Goal: Information Seeking & Learning: Learn about a topic

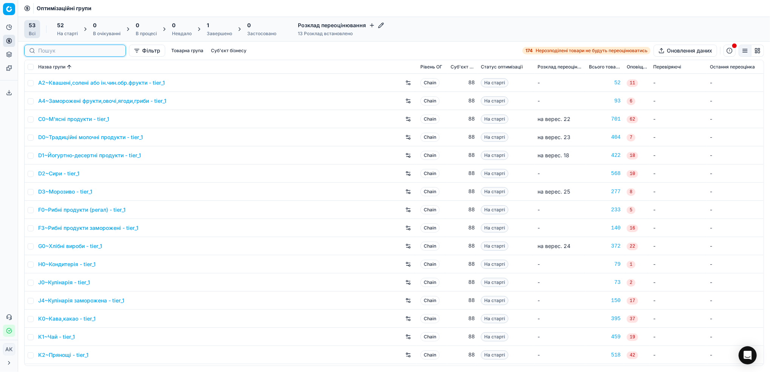
click at [49, 51] on input at bounding box center [79, 51] width 83 height 8
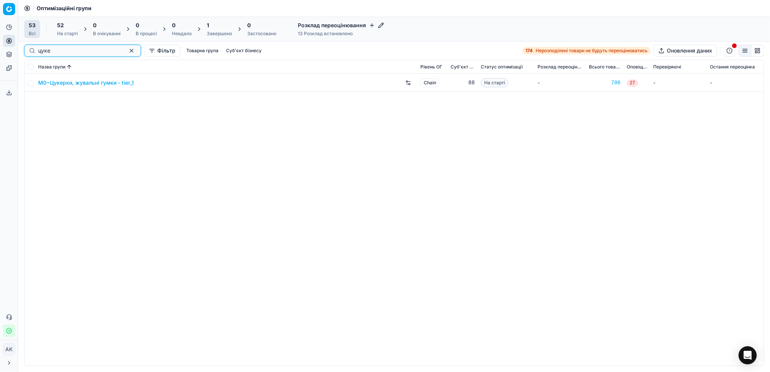
type input "цуке"
click at [32, 84] on input "checkbox" at bounding box center [31, 83] width 6 height 6
checkbox input "true"
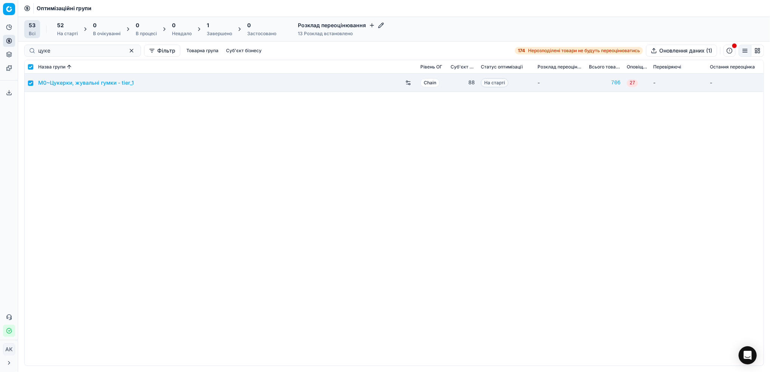
click at [69, 34] on div "На старті" at bounding box center [67, 34] width 21 height 6
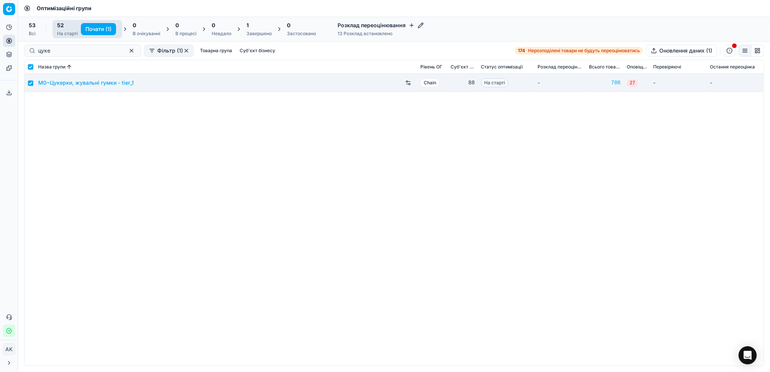
click at [93, 28] on button "Почати (1)" at bounding box center [98, 29] width 35 height 12
checkbox input "false"
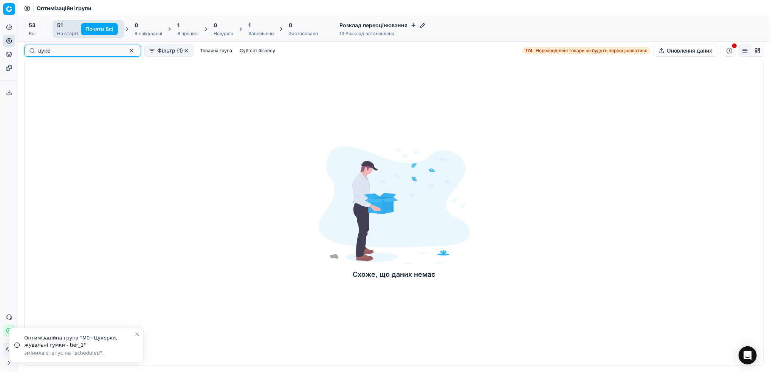
click at [127, 52] on button "button" at bounding box center [131, 50] width 9 height 9
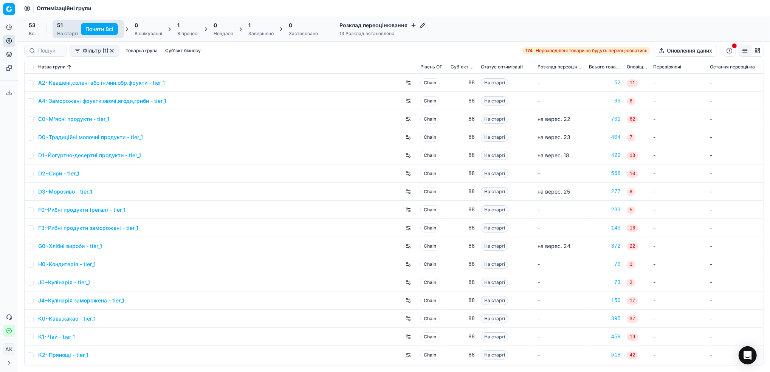
click at [113, 51] on button "button" at bounding box center [112, 51] width 6 height 6
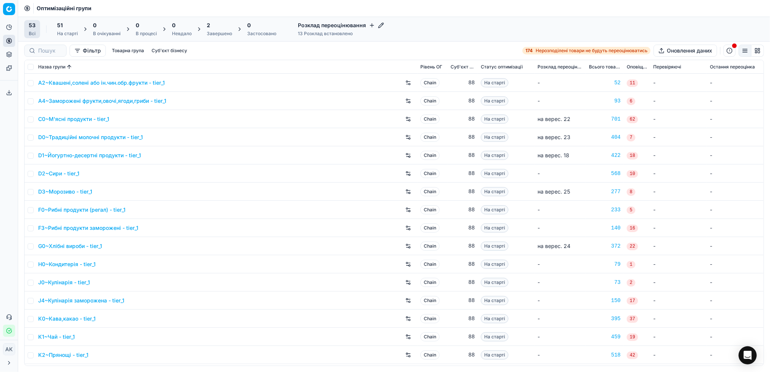
click at [215, 31] on div "Завершено" at bounding box center [219, 34] width 25 height 6
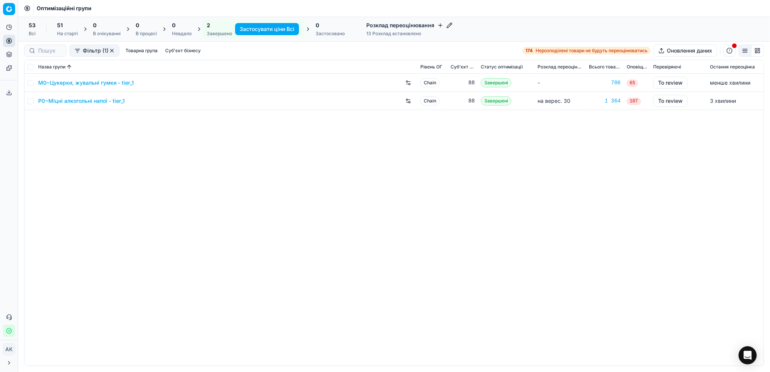
click at [70, 82] on link "M0~Цукерки, жувальні гумки - tier_1" at bounding box center [86, 83] width 96 height 8
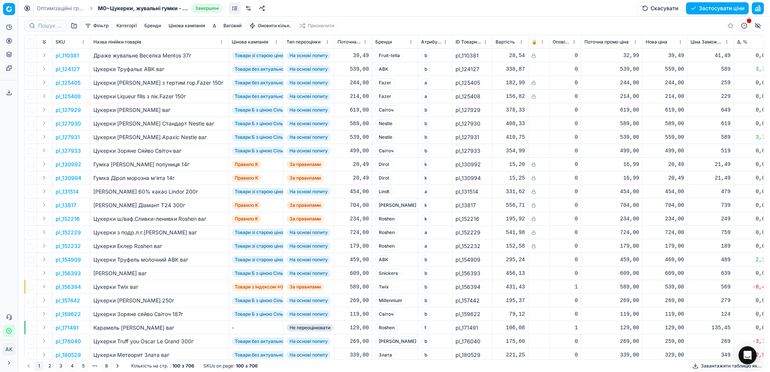
click at [154, 27] on button "Бренди" at bounding box center [152, 25] width 23 height 9
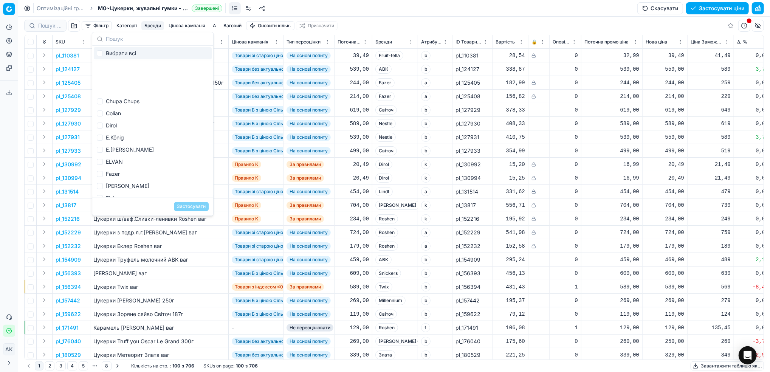
scroll to position [151, 0]
click at [304, 121] on span "На основі попиту" at bounding box center [308, 124] width 44 height 8
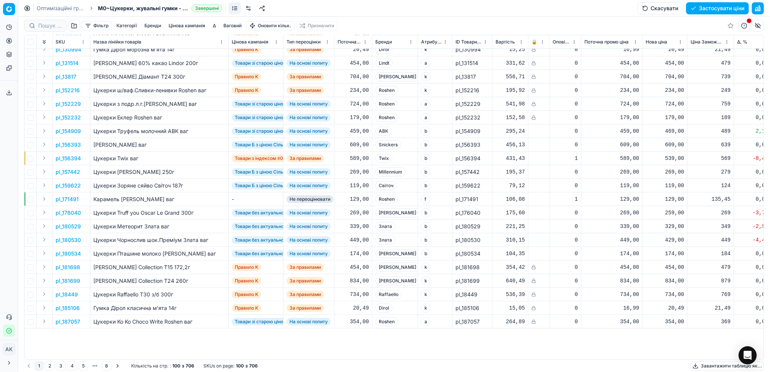
scroll to position [50, 0]
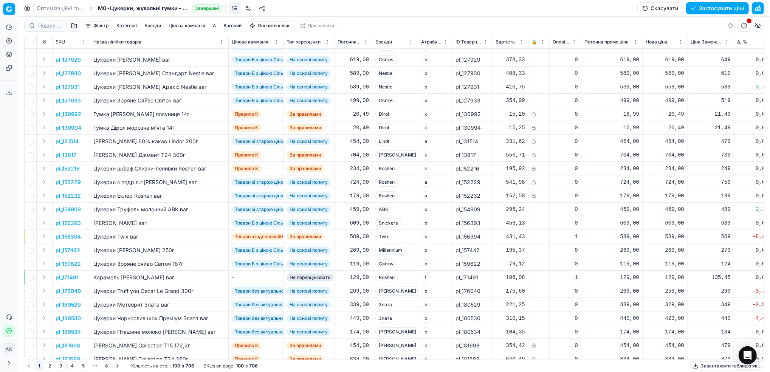
click at [94, 26] on button "Фільтр" at bounding box center [97, 25] width 30 height 9
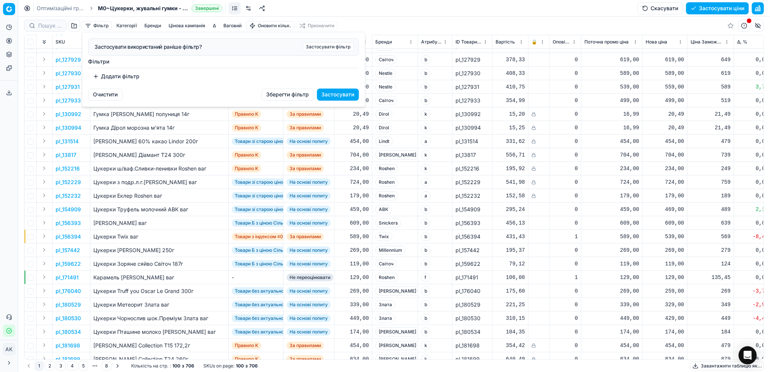
click at [121, 80] on button "Додати фільтр" at bounding box center [116, 76] width 56 height 12
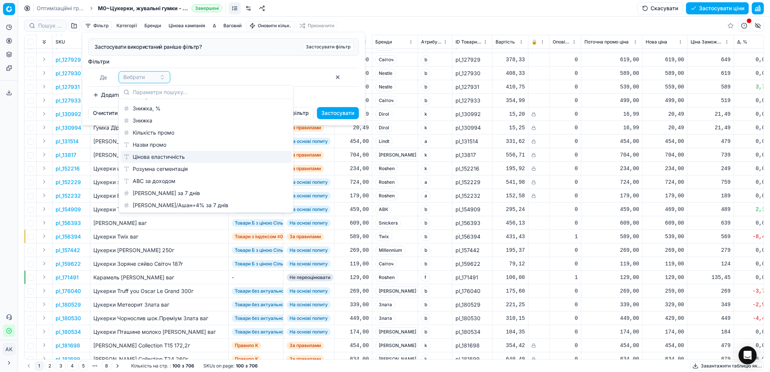
scroll to position [353, 0]
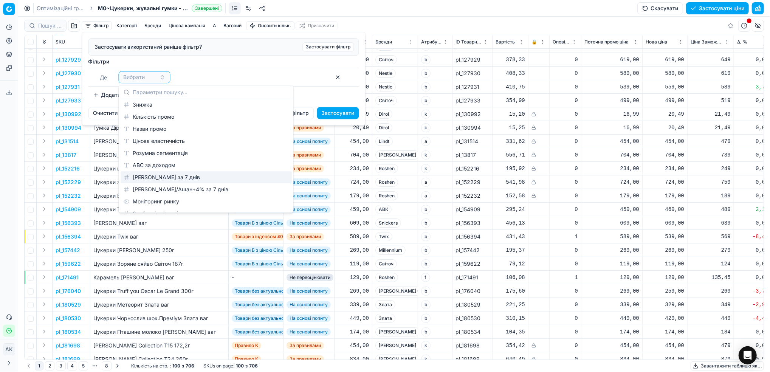
click at [143, 242] on html "Pricing platform Аналітика Цінова оптимізація Асортимент продукції Шаблони Серв…" at bounding box center [385, 186] width 770 height 372
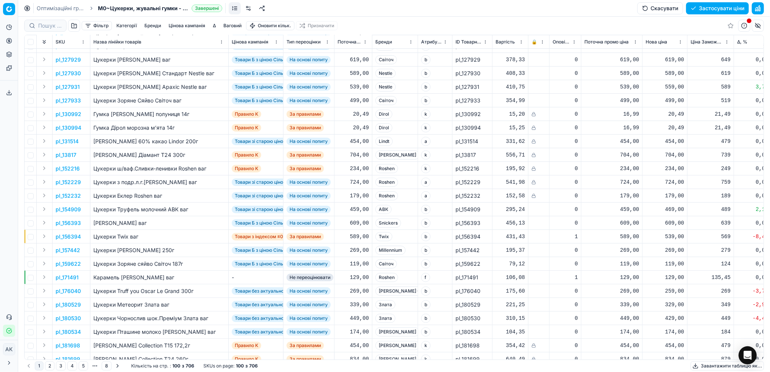
click at [96, 26] on button "Фільтр" at bounding box center [97, 25] width 30 height 9
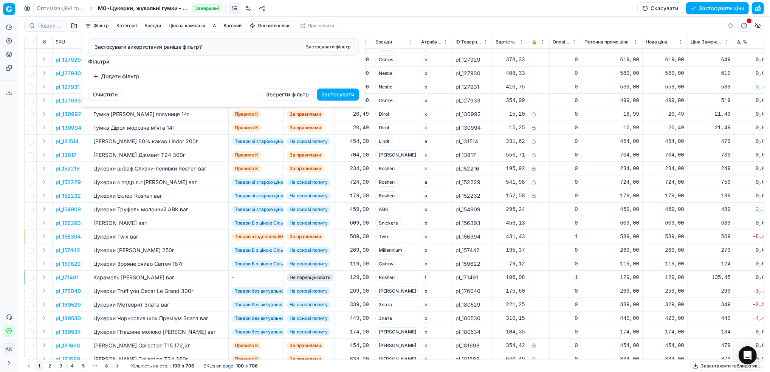
click at [131, 78] on button "Додати фільтр" at bounding box center [116, 76] width 56 height 12
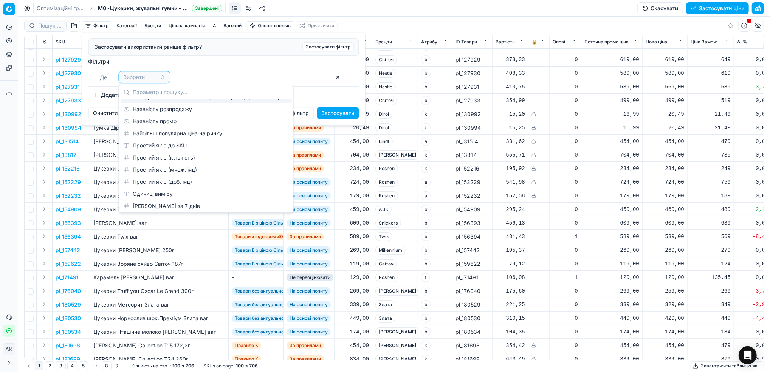
scroll to position [605, 0]
click at [169, 179] on div "Одиниці виміру" at bounding box center [206, 179] width 171 height 12
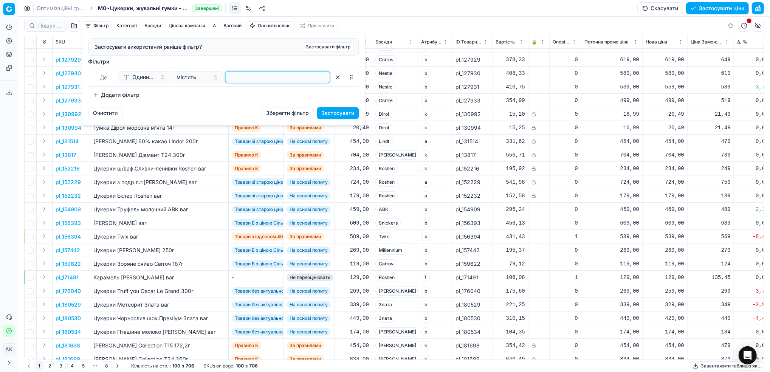
click at [235, 80] on input at bounding box center [278, 76] width 98 height 11
type input "ваг"
click at [340, 113] on button "Застосувати" at bounding box center [338, 113] width 42 height 12
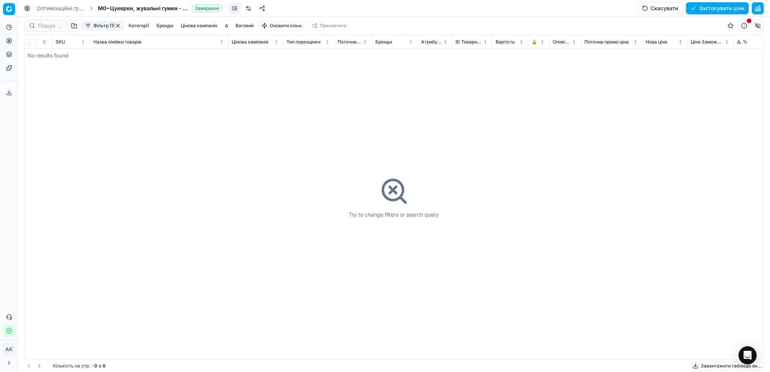
click at [102, 23] on button "Фільтр (1)" at bounding box center [103, 25] width 42 height 9
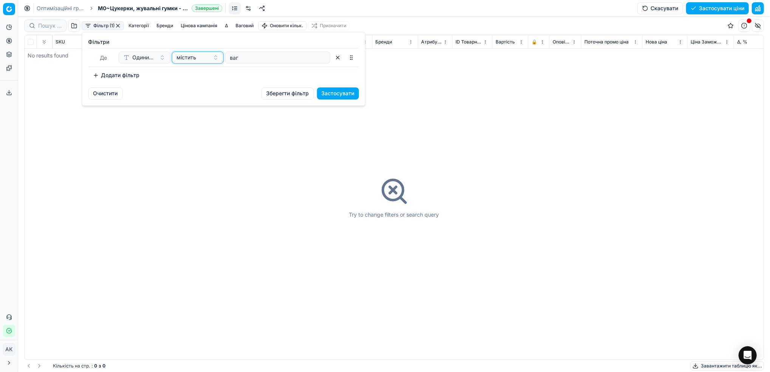
click at [205, 61] on button "містить" at bounding box center [198, 57] width 52 height 12
click at [215, 88] on div "містить" at bounding box center [222, 87] width 98 height 12
click at [251, 57] on input "ваг" at bounding box center [278, 57] width 98 height 11
type input "в"
type input "кг"
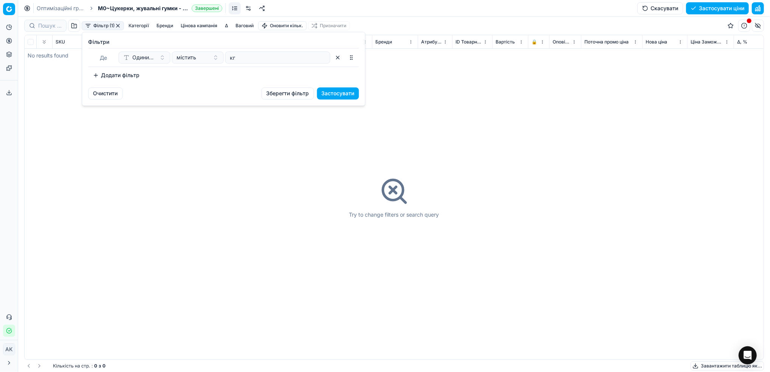
click at [330, 94] on button "Застосувати" at bounding box center [338, 93] width 42 height 12
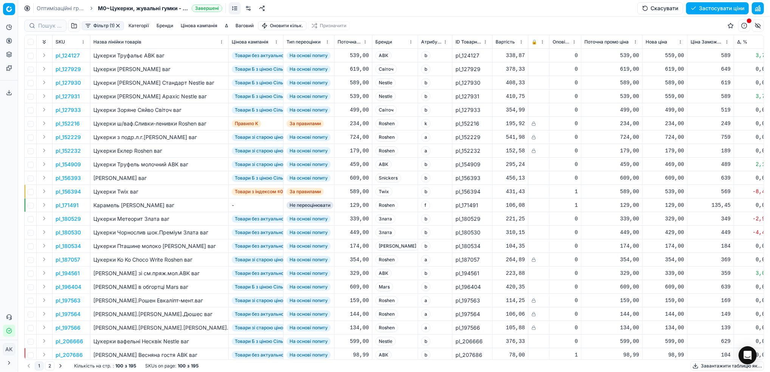
click at [202, 45] on div "Назва лінійки товарів" at bounding box center [159, 42] width 132 height 8
click at [221, 42] on html "Pricing platform Аналітика Цінова оптимізація Асортимент продукції Шаблони Серв…" at bounding box center [385, 186] width 770 height 372
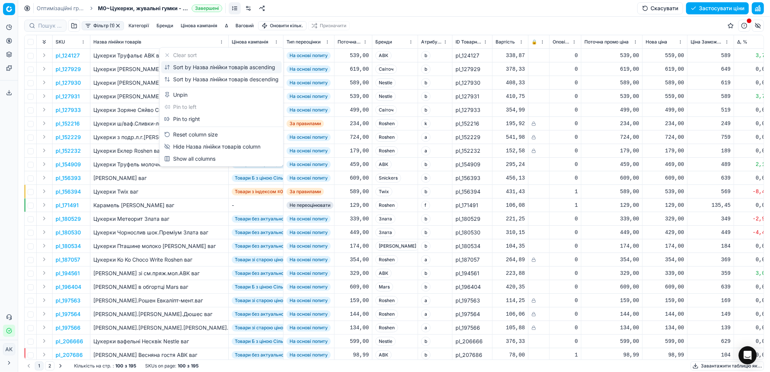
click at [221, 65] on div "Sort by Назва лінійки товарів ascending" at bounding box center [219, 67] width 111 height 8
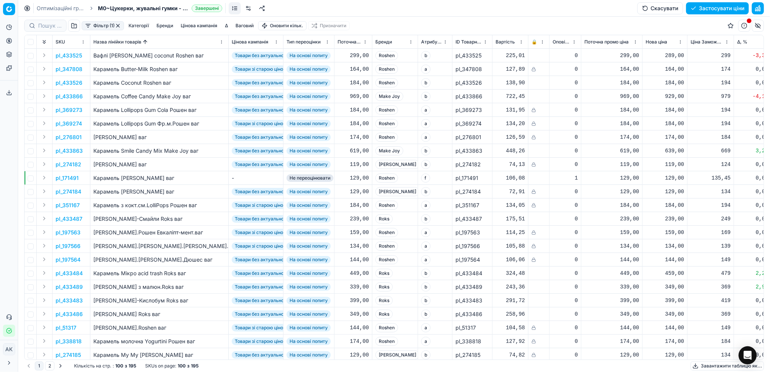
click at [219, 43] on html "Pricing platform Аналітика Цінова оптимізація Асортимент продукції Шаблони Серв…" at bounding box center [385, 186] width 770 height 372
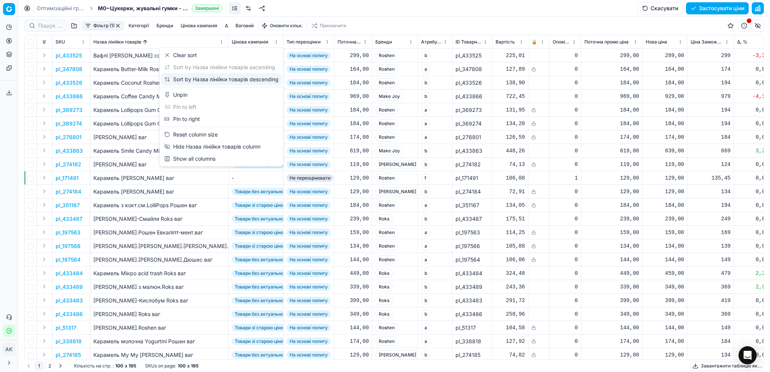
click at [203, 74] on div "Sort by Назва лінійки товарів descending" at bounding box center [221, 79] width 121 height 12
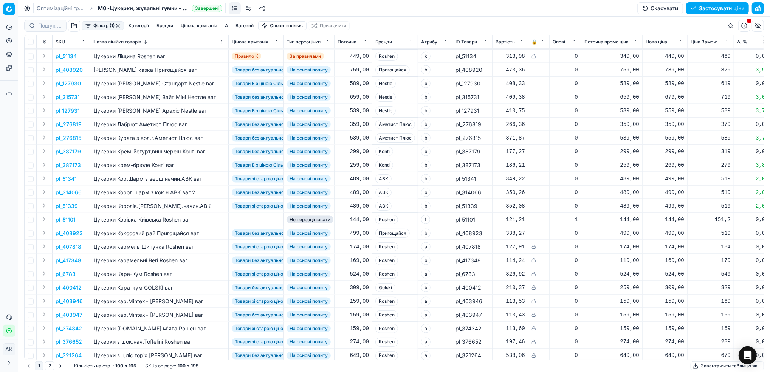
scroll to position [907, 0]
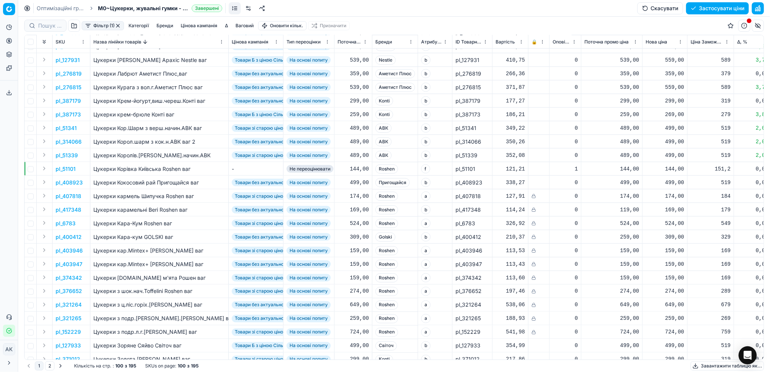
click at [410, 42] on html "Pricing platform Аналітика Цінова оптимізація Асортимент продукції Шаблони Серв…" at bounding box center [385, 186] width 770 height 372
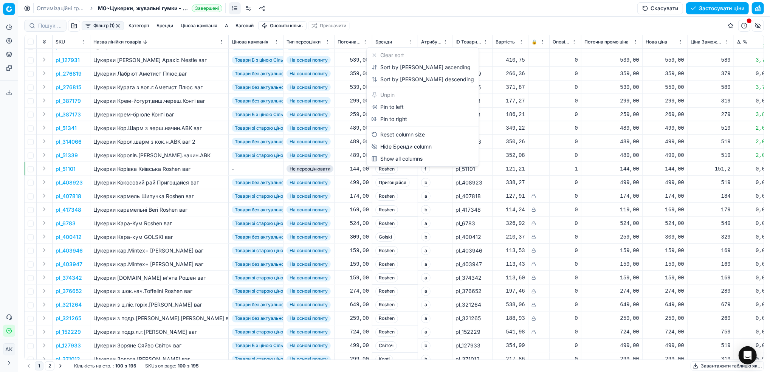
click at [164, 25] on html "Pricing platform Аналітика Цінова оптимізація Асортимент продукції Шаблони Серв…" at bounding box center [385, 186] width 770 height 372
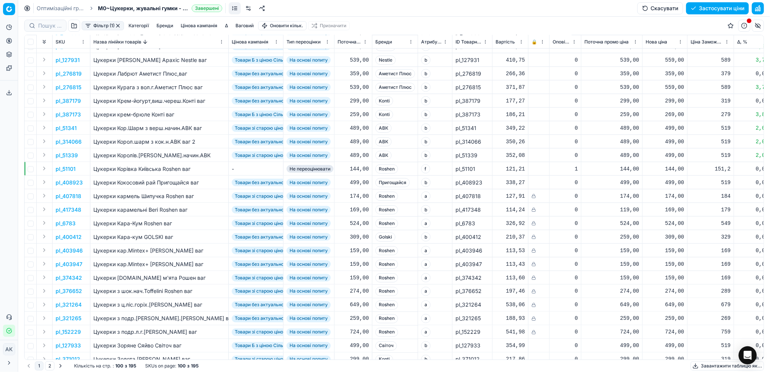
click at [165, 23] on button "Бренди" at bounding box center [164, 25] width 23 height 9
type input "Tw"
click at [114, 64] on input "Suggestions" at bounding box center [112, 65] width 6 height 6
checkbox input "true"
click at [206, 85] on button "Застосувати" at bounding box center [203, 82] width 35 height 9
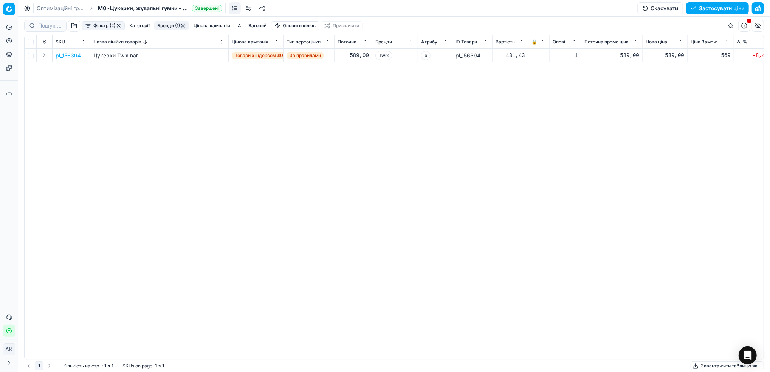
drag, startPoint x: 105, startPoint y: 351, endPoint x: 125, endPoint y: 350, distance: 20.4
click at [125, 350] on div "pl_156394 Цукерки Twix ваг Товари з індексом ≤0,95 (Сільпо) За правилами 589,00…" at bounding box center [394, 204] width 739 height 311
click at [167, 24] on button "Бренди (1)" at bounding box center [171, 25] width 35 height 9
type input "Sn"
click at [119, 66] on input "Suggestions" at bounding box center [119, 65] width 6 height 6
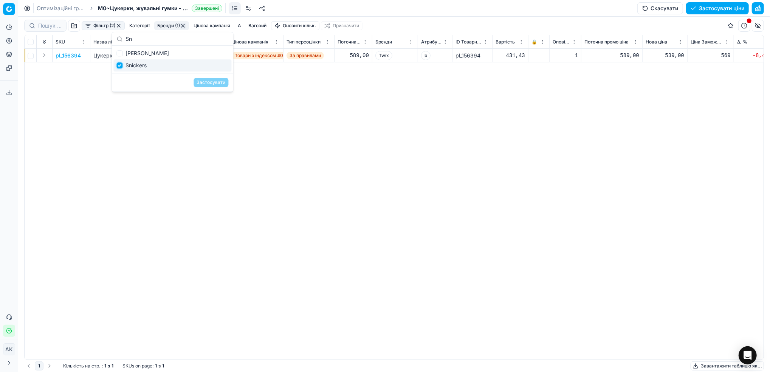
checkbox input "true"
click at [166, 38] on input "Sn" at bounding box center [176, 38] width 103 height 15
type input "S"
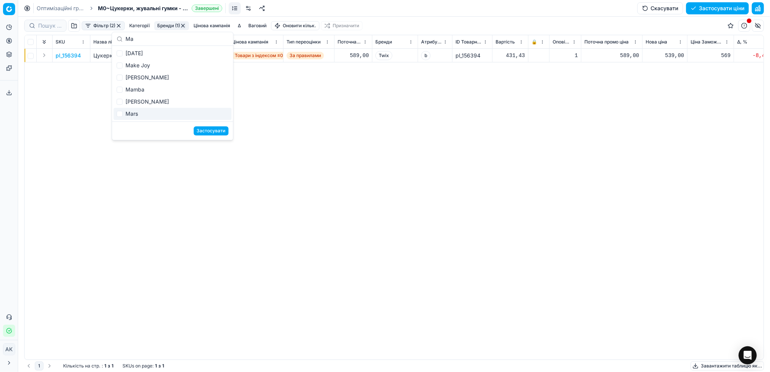
type input "Ma"
click at [120, 115] on input "Suggestions" at bounding box center [119, 114] width 6 height 6
checkbox input "true"
click at [215, 133] on button "Застосувати" at bounding box center [210, 130] width 35 height 9
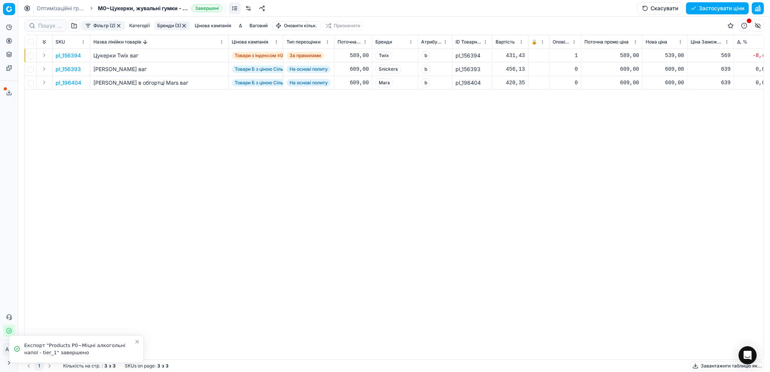
click at [139, 340] on icon "Close toast" at bounding box center [137, 342] width 6 height 6
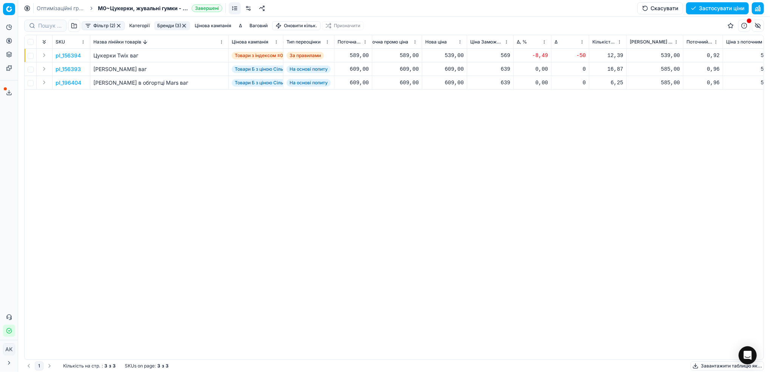
scroll to position [0, 217]
click at [176, 25] on button "Бренди (3)" at bounding box center [172, 25] width 36 height 9
type input "b"
type input "mi"
click at [121, 94] on div "Milky Way" at bounding box center [173, 90] width 118 height 12
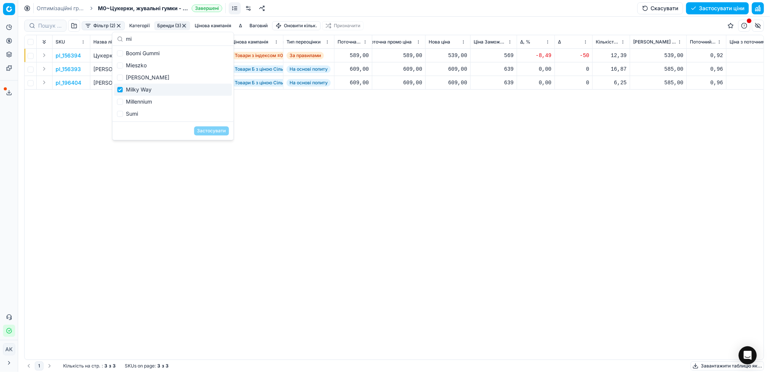
checkbox input "true"
click at [209, 132] on button "Застосувати" at bounding box center [211, 130] width 35 height 9
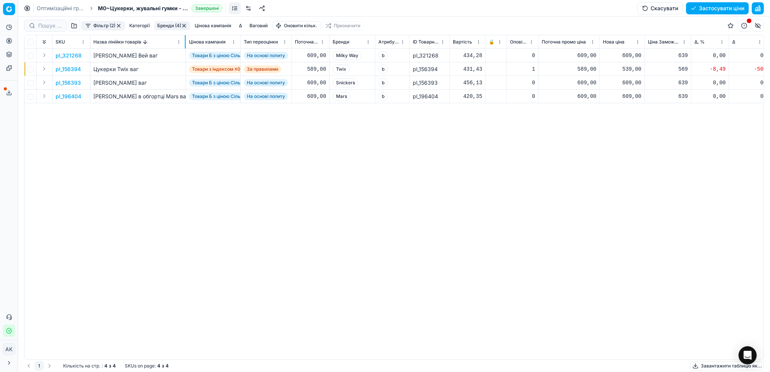
drag, startPoint x: 227, startPoint y: 39, endPoint x: 185, endPoint y: 46, distance: 43.2
click at [185, 46] on div at bounding box center [185, 41] width 1 height 13
click at [67, 70] on p "pl_156394" at bounding box center [68, 69] width 25 height 8
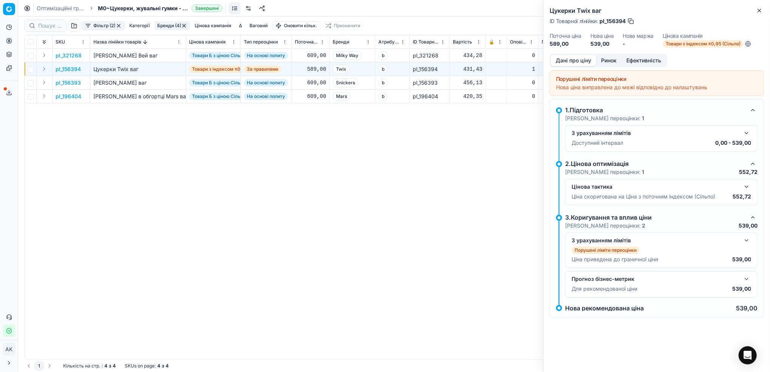
click at [748, 133] on button "button" at bounding box center [746, 132] width 9 height 9
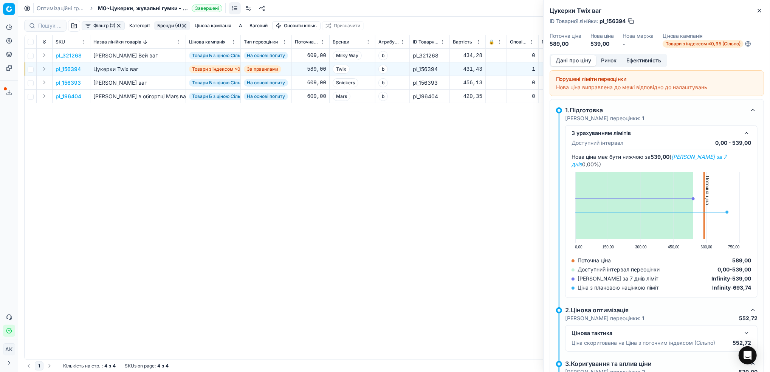
click at [614, 59] on button "Ринок" at bounding box center [608, 60] width 25 height 11
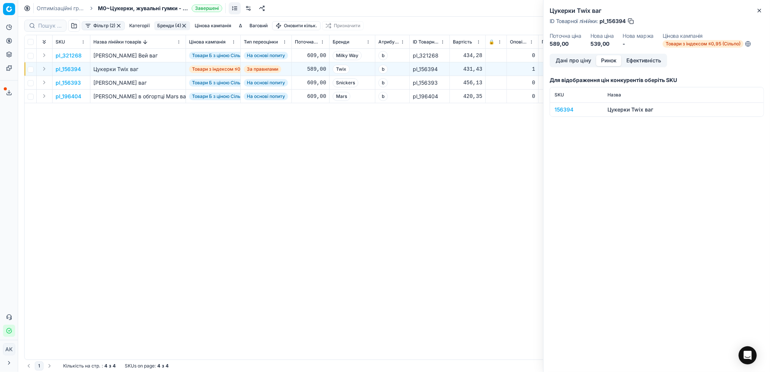
click at [564, 110] on div "156394" at bounding box center [576, 110] width 44 height 8
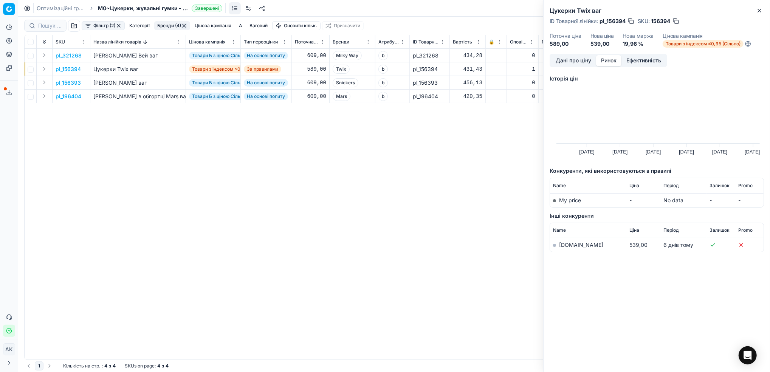
click at [566, 245] on link "silpo.ua" at bounding box center [581, 244] width 44 height 6
click at [553, 62] on button "Дані про ціну" at bounding box center [573, 60] width 45 height 11
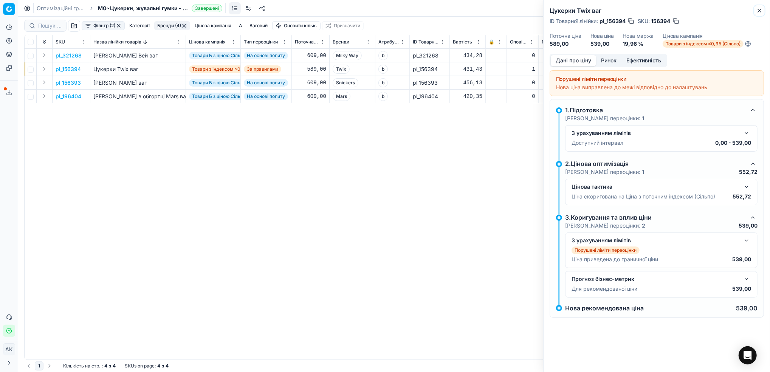
click at [758, 14] on button "Close" at bounding box center [759, 10] width 9 height 9
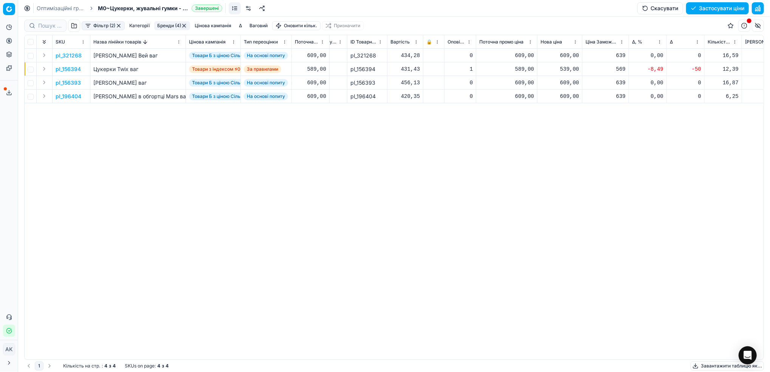
scroll to position [0, 65]
click at [69, 56] on p "pl_321268" at bounding box center [69, 56] width 26 height 8
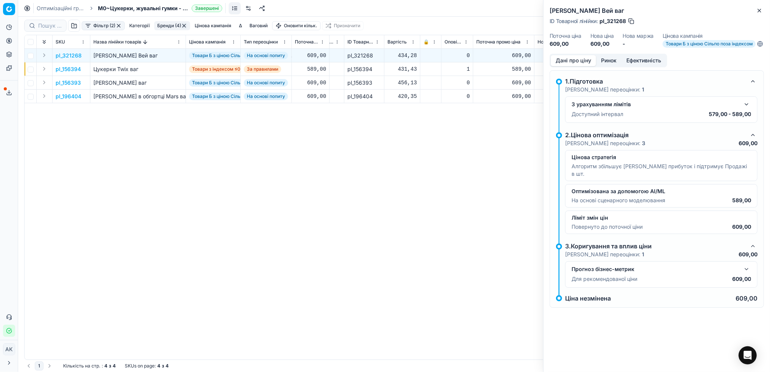
click at [609, 65] on button "Ринок" at bounding box center [608, 60] width 25 height 11
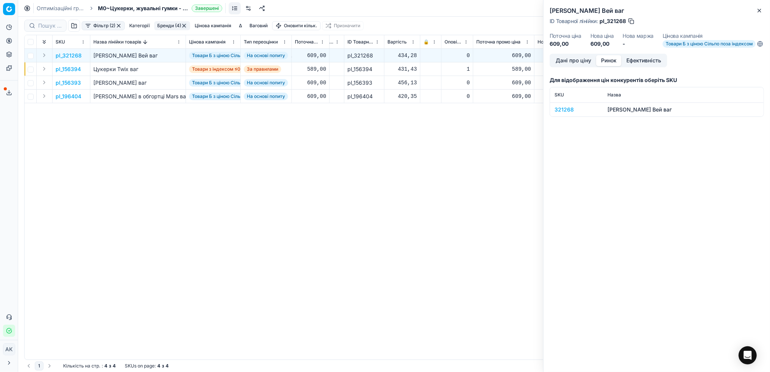
click at [559, 113] on div "321268" at bounding box center [576, 110] width 44 height 8
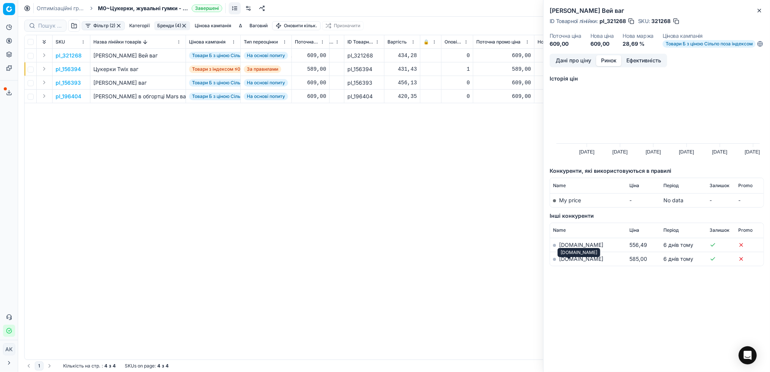
click at [566, 262] on link "silpo.ua" at bounding box center [581, 258] width 44 height 6
click at [760, 13] on icon "button" at bounding box center [759, 11] width 6 height 6
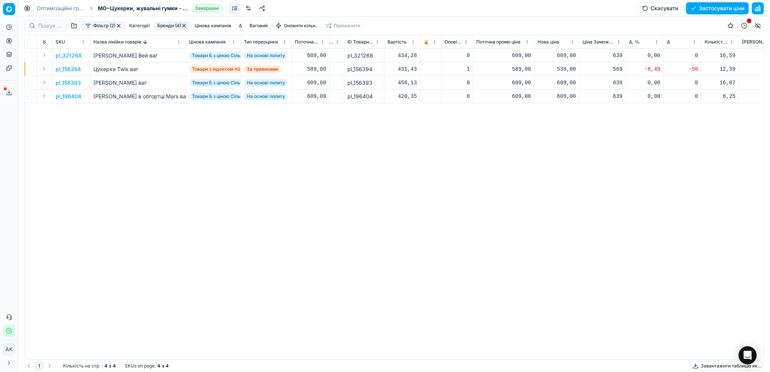
click at [67, 82] on p "pl_156393" at bounding box center [68, 83] width 25 height 8
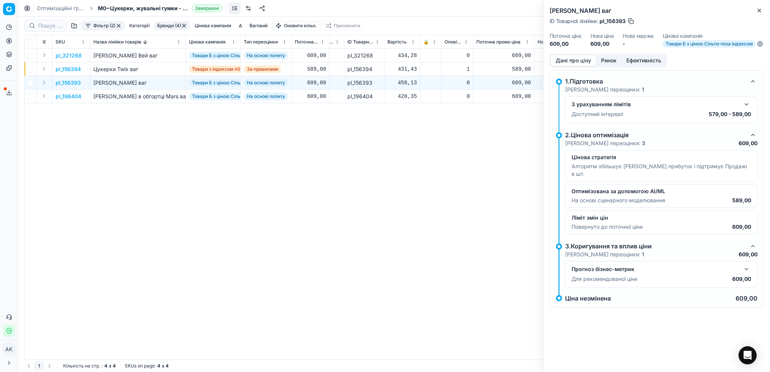
click at [611, 65] on button "Ринок" at bounding box center [608, 60] width 25 height 11
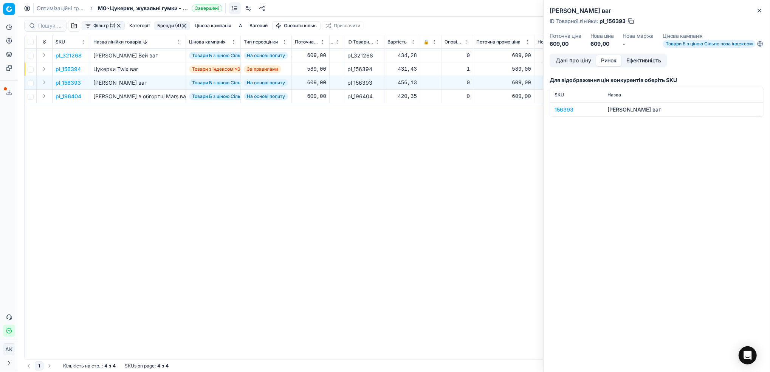
click at [560, 113] on div "156393" at bounding box center [576, 110] width 44 height 8
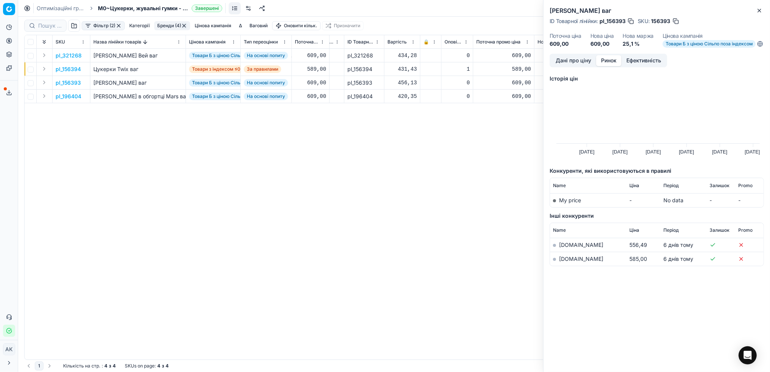
click at [569, 262] on link "silpo.ua" at bounding box center [581, 258] width 44 height 6
click at [759, 11] on icon "button" at bounding box center [759, 10] width 3 height 3
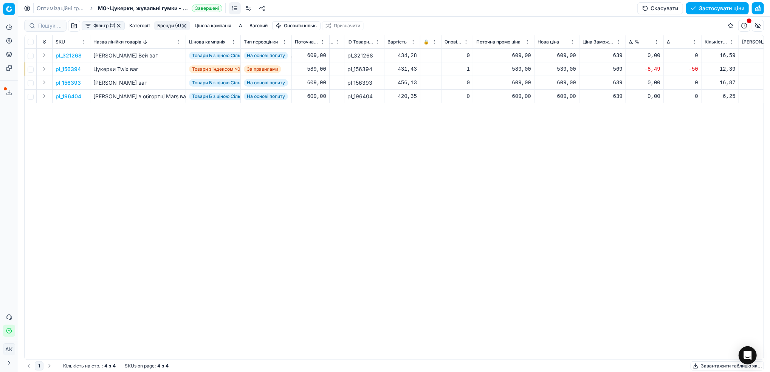
click at [65, 96] on p "pl_196404" at bounding box center [69, 97] width 26 height 8
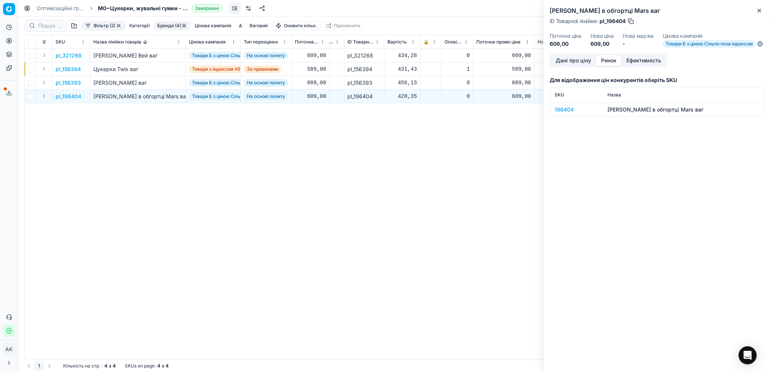
click at [608, 66] on button "Ринок" at bounding box center [608, 60] width 25 height 11
click at [563, 113] on div "196404" at bounding box center [576, 110] width 44 height 8
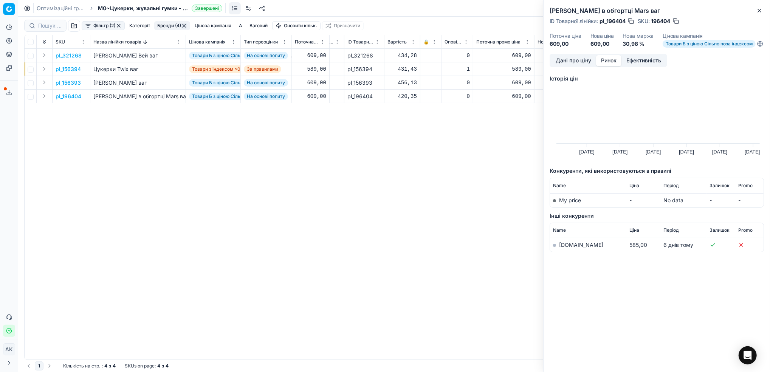
click at [565, 248] on link "silpo.ua" at bounding box center [581, 244] width 44 height 6
click at [760, 11] on icon "button" at bounding box center [759, 11] width 6 height 6
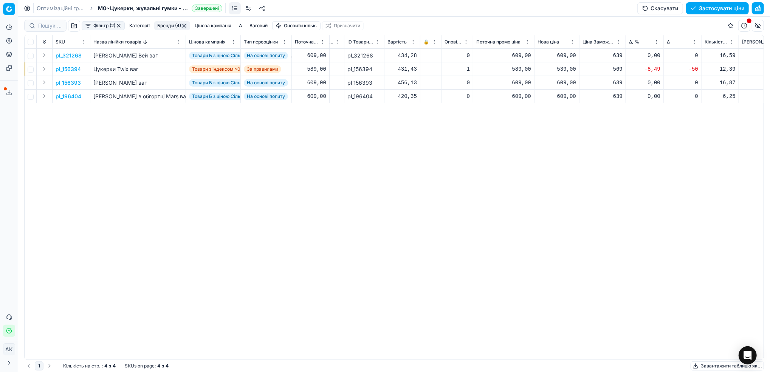
drag, startPoint x: 71, startPoint y: 57, endPoint x: 67, endPoint y: 114, distance: 57.6
click at [67, 114] on div "pl_321268 Цукерки Мілкі Вей ваг Товари Б з ціною Сільпо поза індексом На основі…" at bounding box center [328, 204] width 739 height 311
click at [138, 340] on icon "Close toast" at bounding box center [137, 341] width 3 height 3
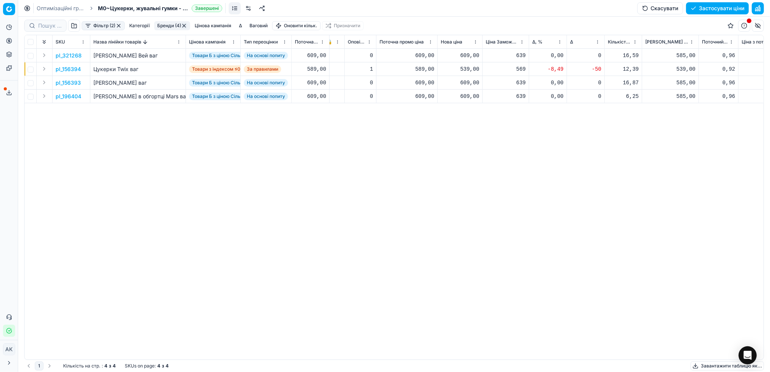
scroll to position [0, 172]
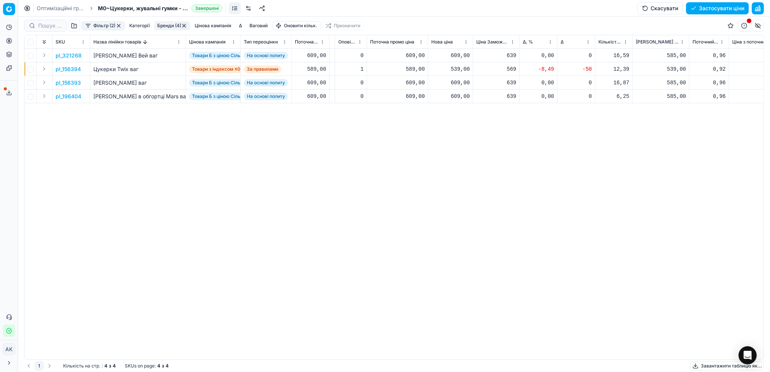
click at [63, 71] on p "pl_156394" at bounding box center [68, 69] width 25 height 8
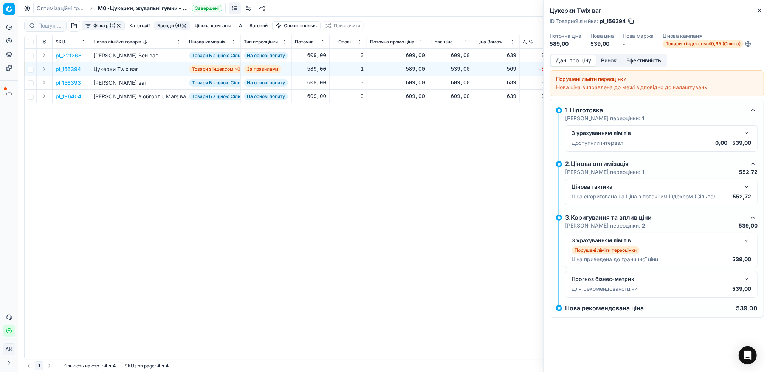
click at [745, 133] on button "button" at bounding box center [746, 132] width 9 height 9
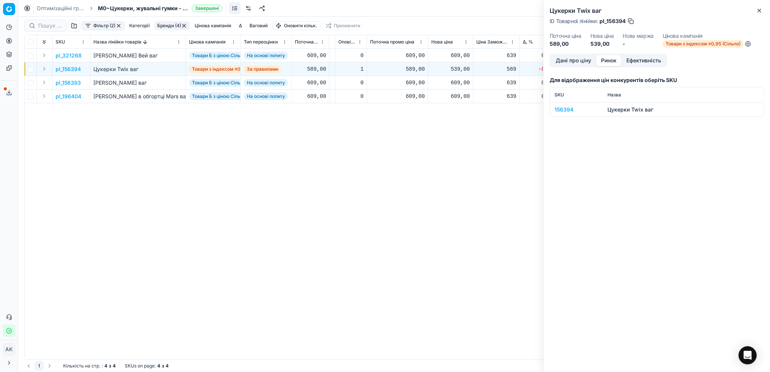
click at [601, 61] on button "Ринок" at bounding box center [608, 60] width 25 height 11
click at [563, 111] on div "156394" at bounding box center [576, 110] width 44 height 8
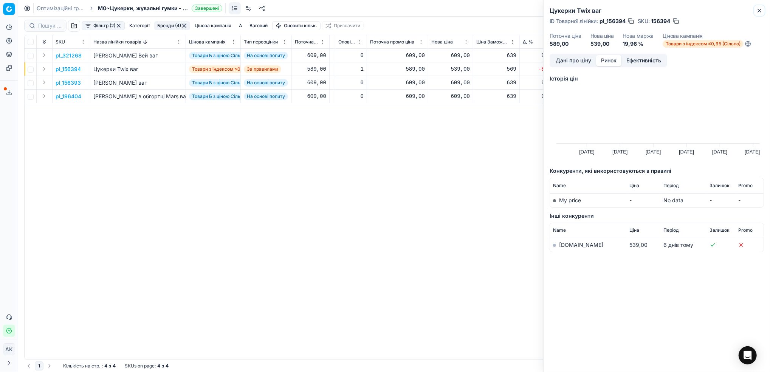
click at [762, 11] on icon "button" at bounding box center [759, 11] width 6 height 6
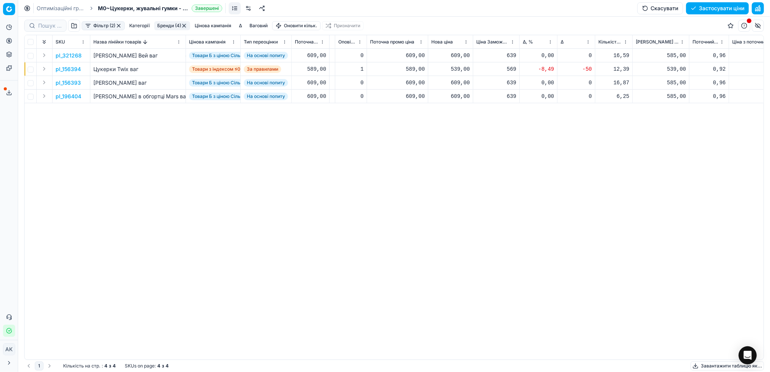
click at [331, 222] on div "pl_321268 Цукерки Мілкі Вей ваг Товари Б з ціною Сільпо поза індексом На основі…" at bounding box center [222, 204] width 739 height 311
click at [54, 8] on link "Оптимізаційні групи" at bounding box center [61, 9] width 48 height 8
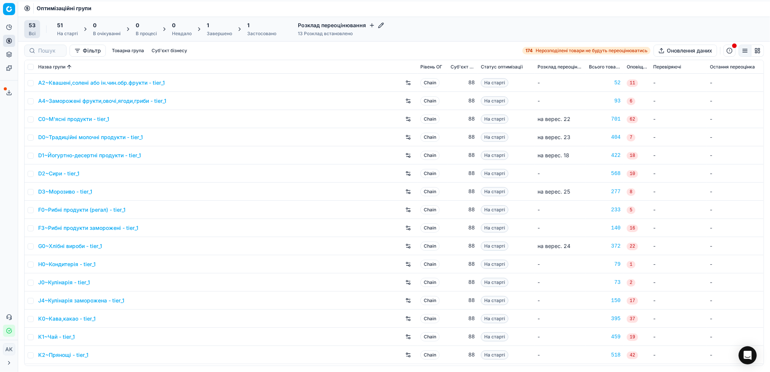
click at [220, 29] on div "1 Завершено" at bounding box center [219, 29] width 25 height 15
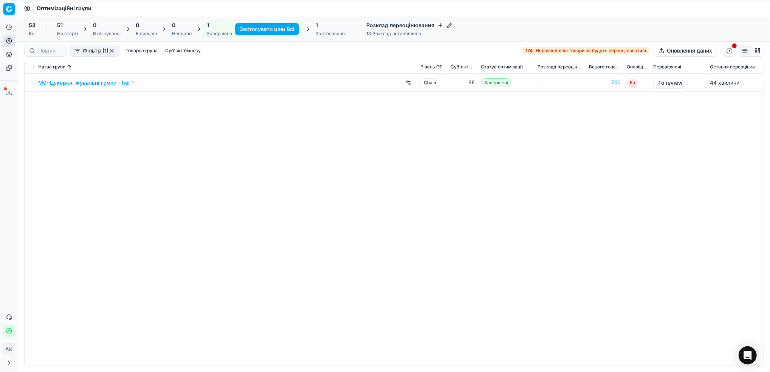
click at [98, 82] on link "M0~Цукерки, жувальні гумки - tier_1" at bounding box center [86, 83] width 96 height 8
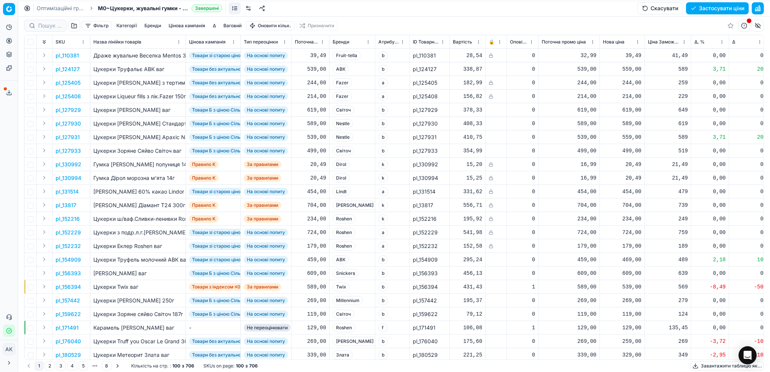
click at [660, 11] on button "Скасувати" at bounding box center [660, 8] width 46 height 12
click at [658, 7] on button "Скасувати" at bounding box center [660, 8] width 46 height 12
click at [686, 10] on button "Оновити налаштування" at bounding box center [709, 8] width 78 height 12
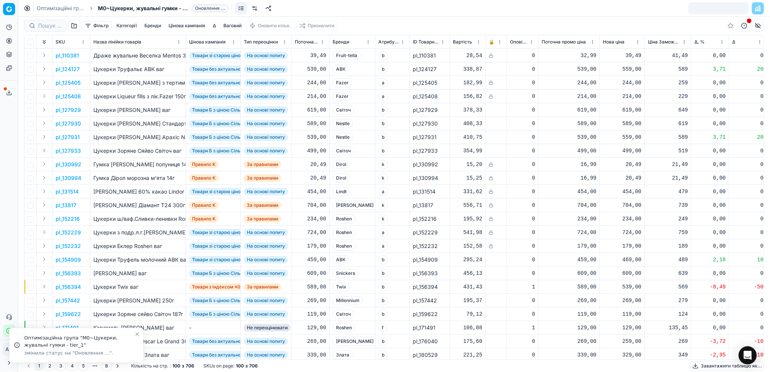
click at [51, 8] on link "Оптимізаційні групи" at bounding box center [61, 9] width 48 height 8
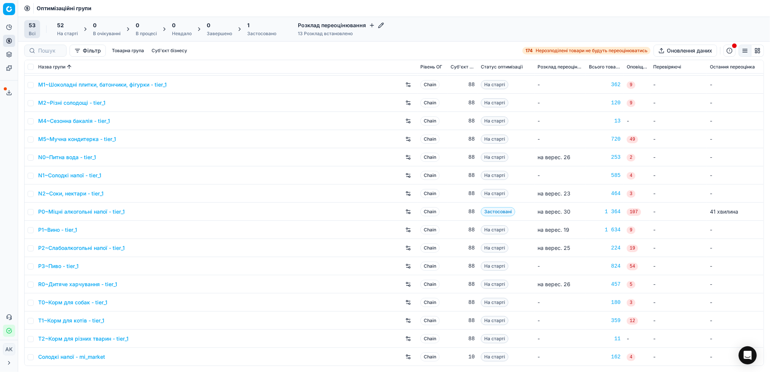
scroll to position [669, 0]
